Goal: Task Accomplishment & Management: Manage account settings

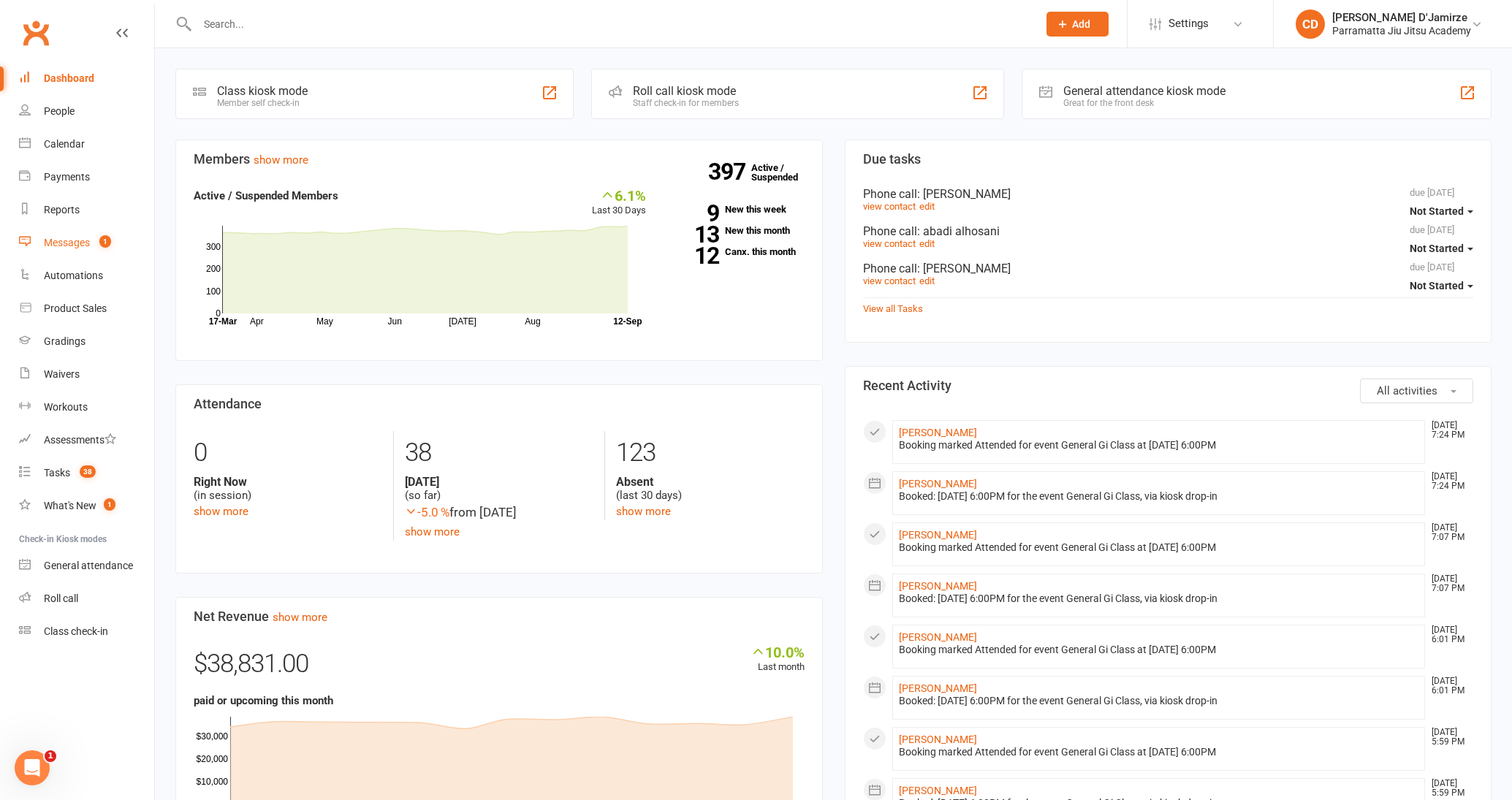
click at [90, 245] on link "Messages 1" at bounding box center [87, 243] width 135 height 33
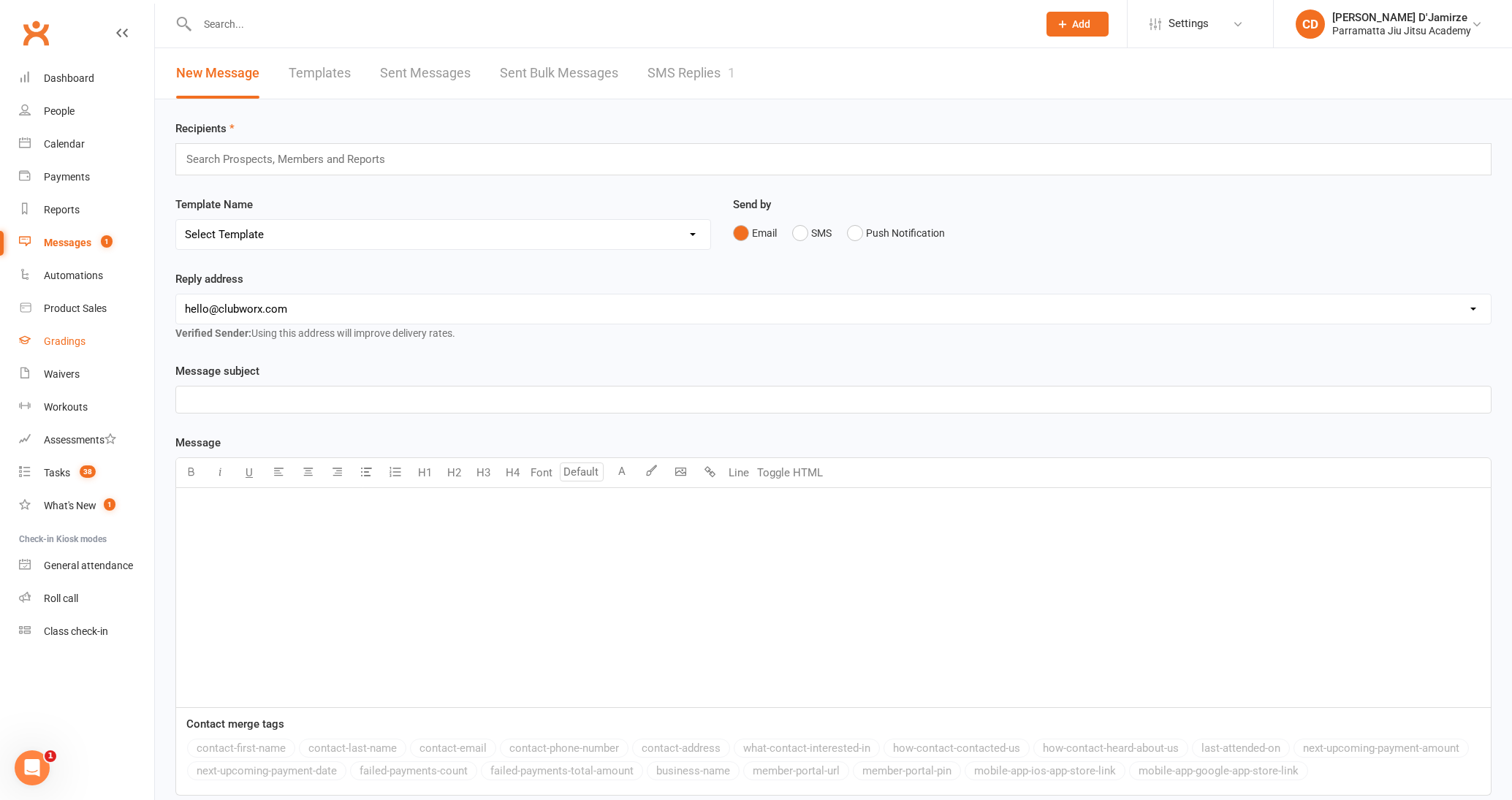
click at [59, 341] on div "Gradings" at bounding box center [64, 341] width 41 height 11
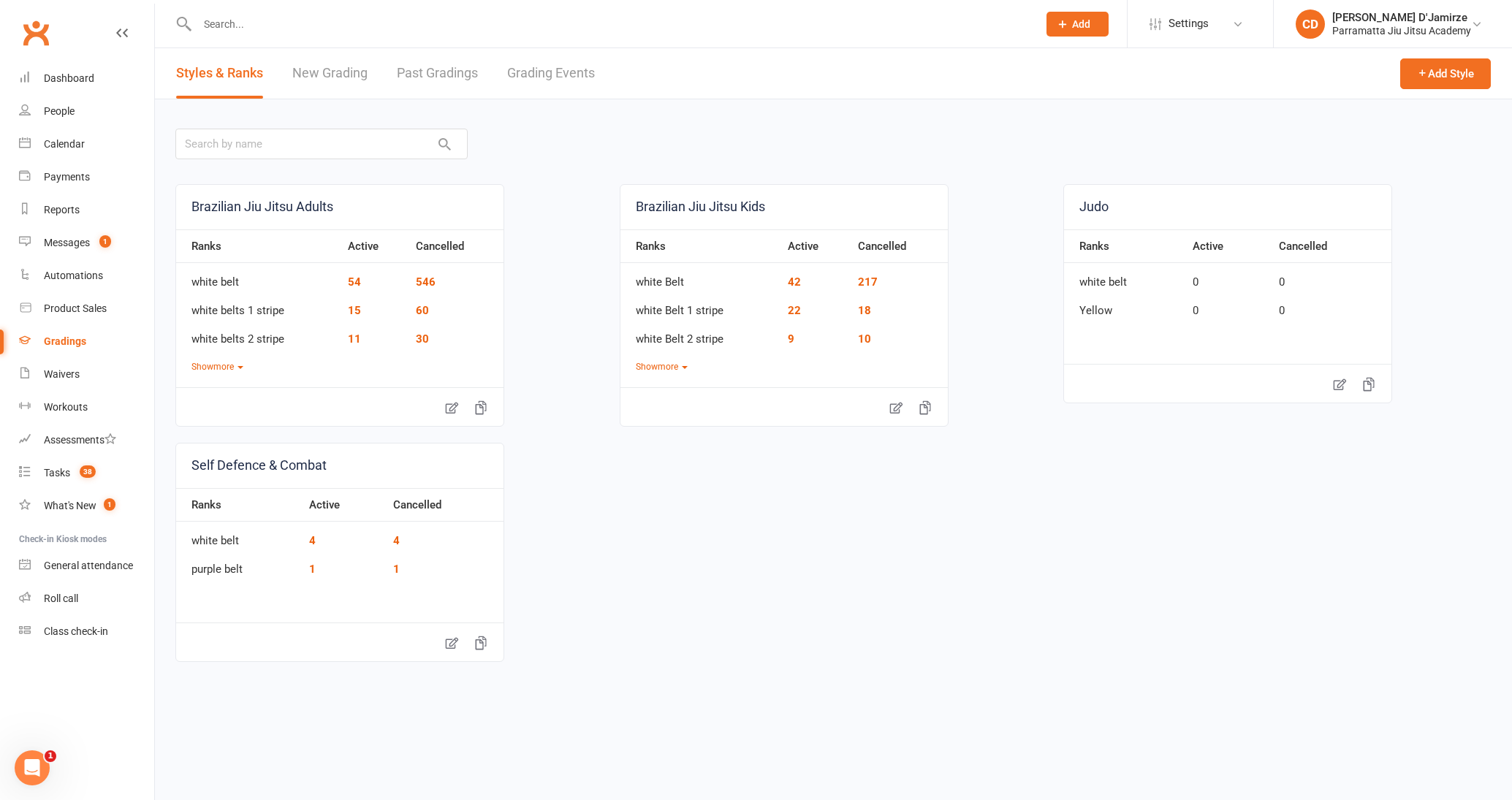
click at [564, 78] on link "Grading Events" at bounding box center [551, 74] width 87 height 51
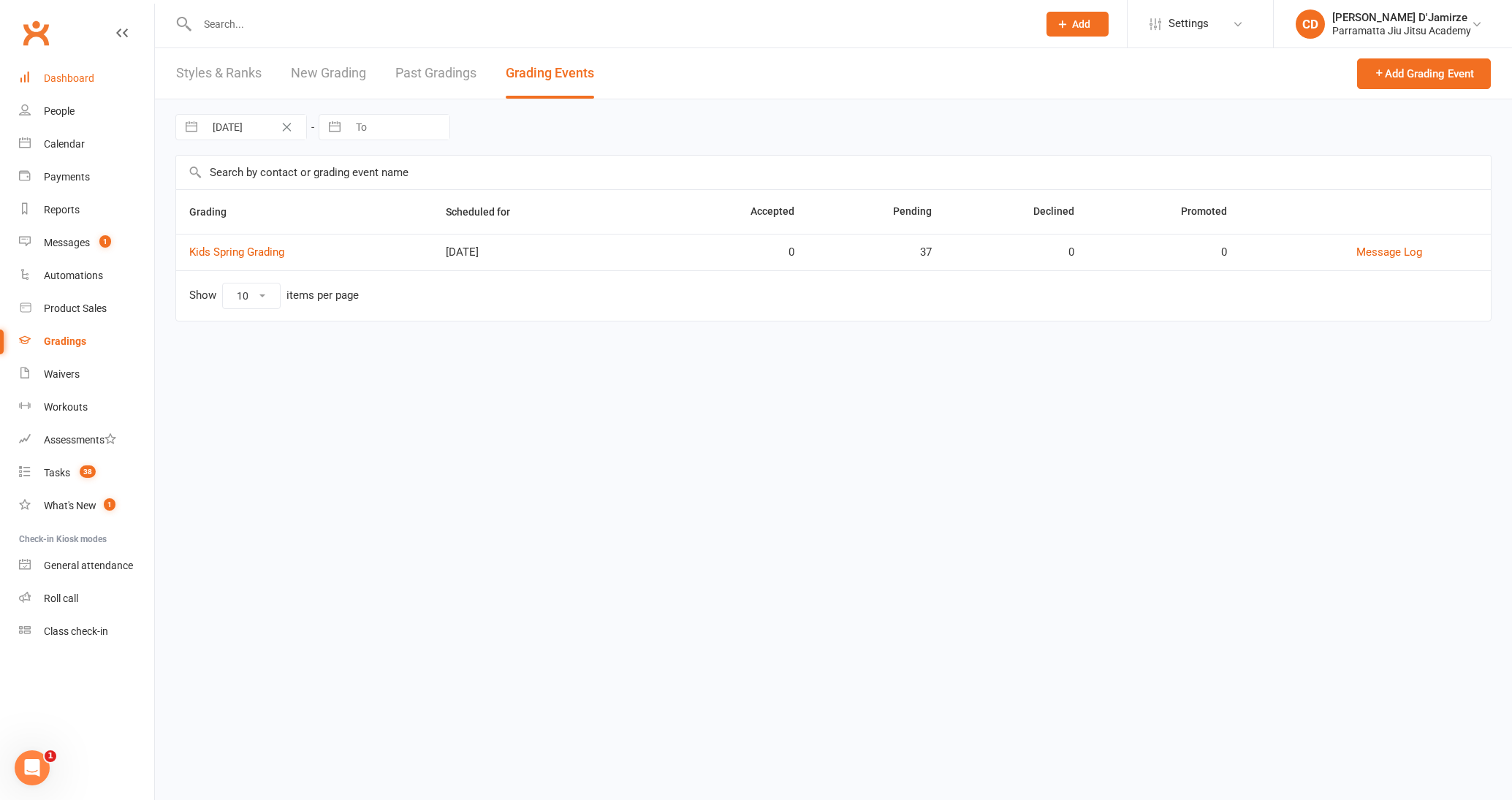
click at [96, 84] on link "Dashboard" at bounding box center [87, 78] width 135 height 33
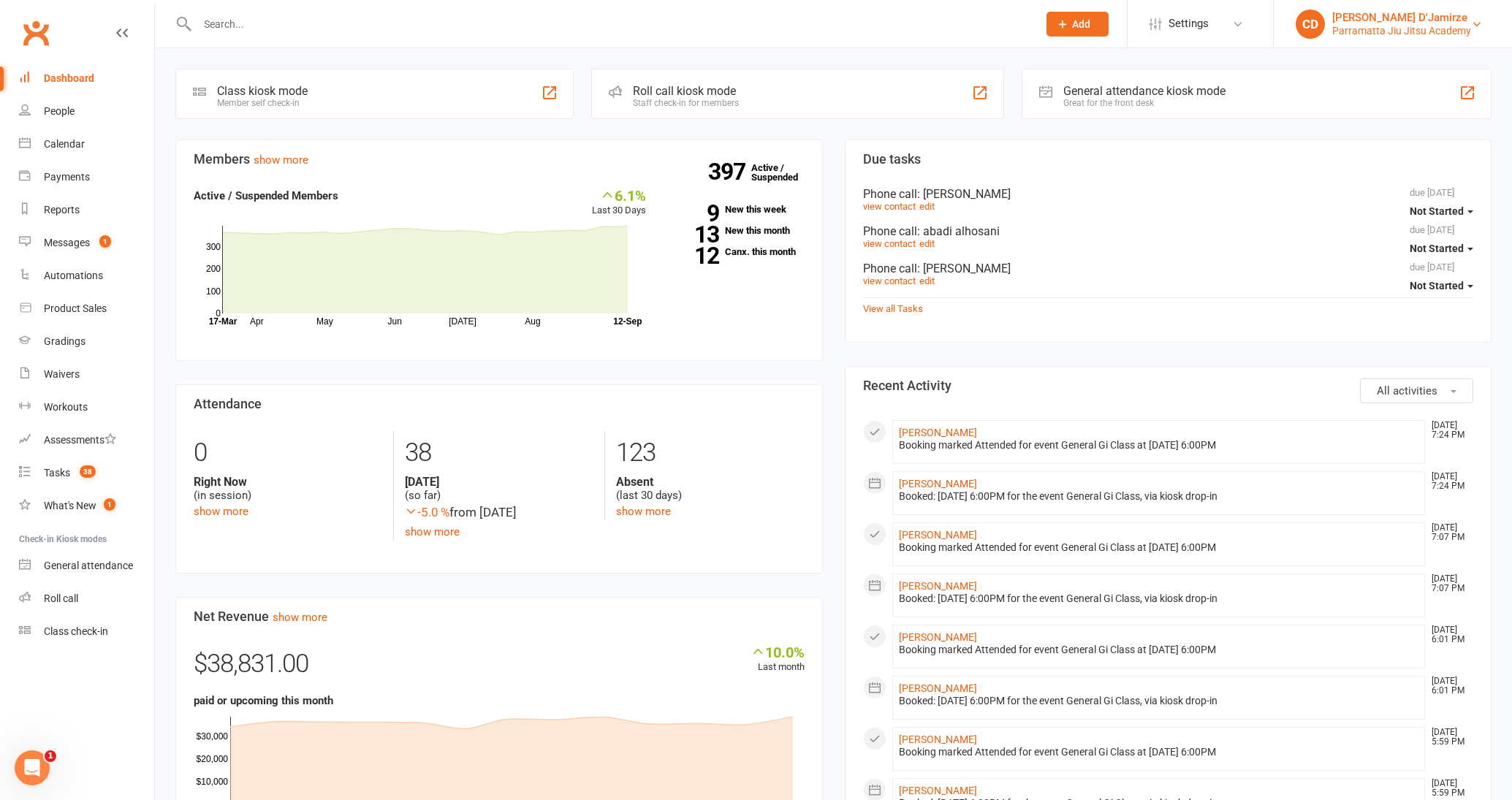
click at [1444, 31] on div "Parramatta Jiu Jitsu Academy" at bounding box center [1402, 30] width 139 height 13
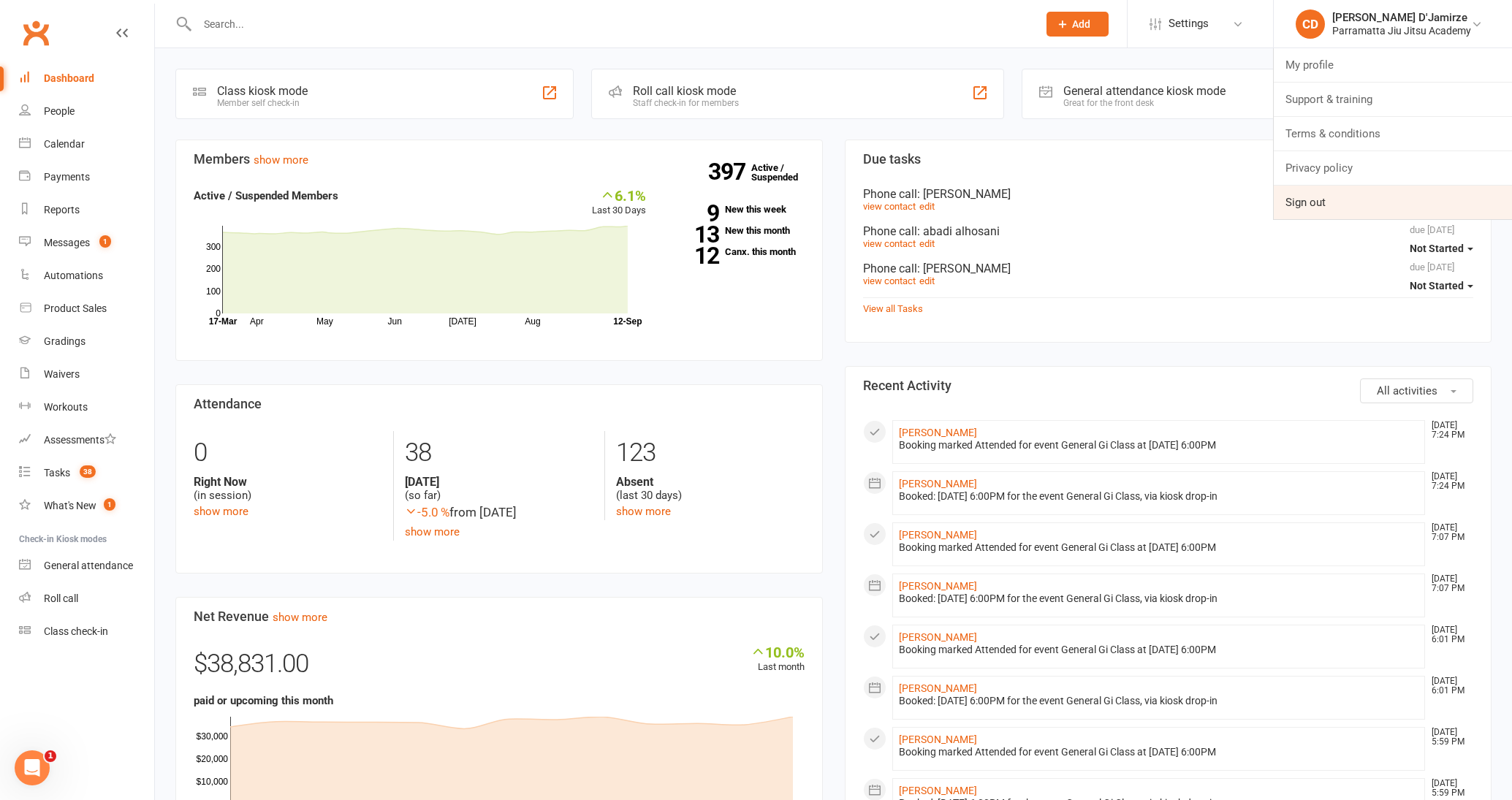
click at [1331, 195] on link "Sign out" at bounding box center [1392, 202] width 238 height 34
